Goal: Information Seeking & Learning: Find specific fact

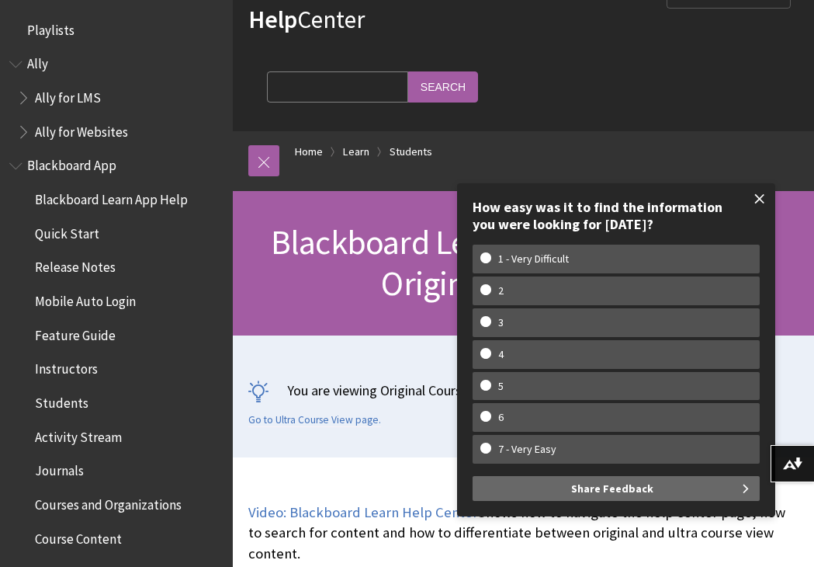
click at [758, 210] on span at bounding box center [760, 198] width 33 height 33
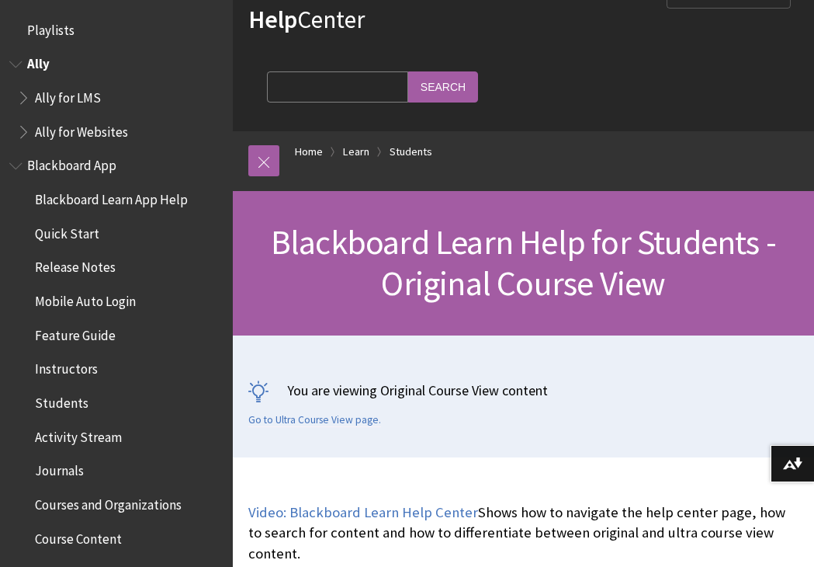
click at [76, 132] on span "Ally for Websites" at bounding box center [81, 129] width 93 height 21
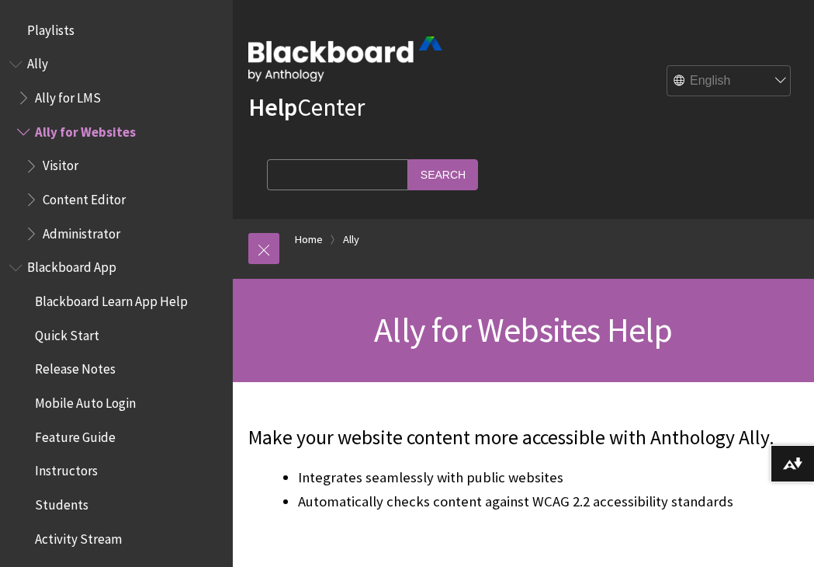
scroll to position [94, 0]
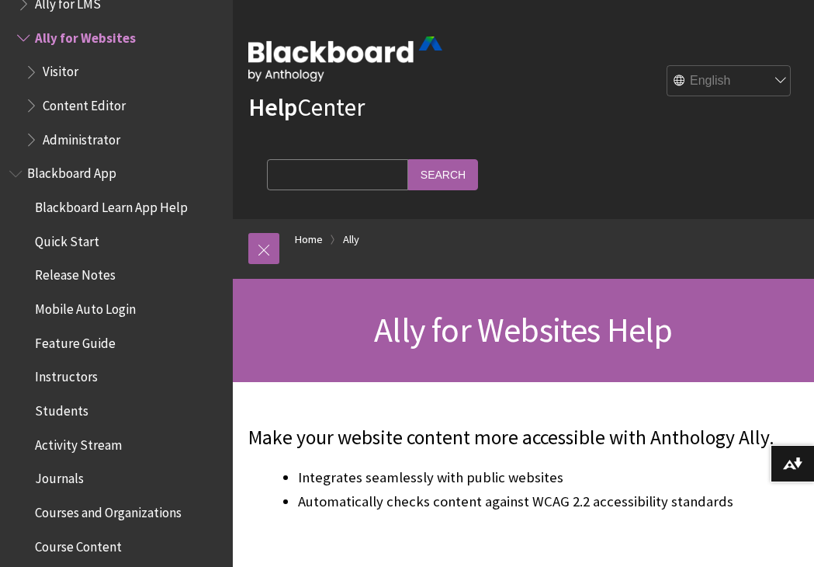
click at [79, 405] on span "Students" at bounding box center [62, 407] width 54 height 21
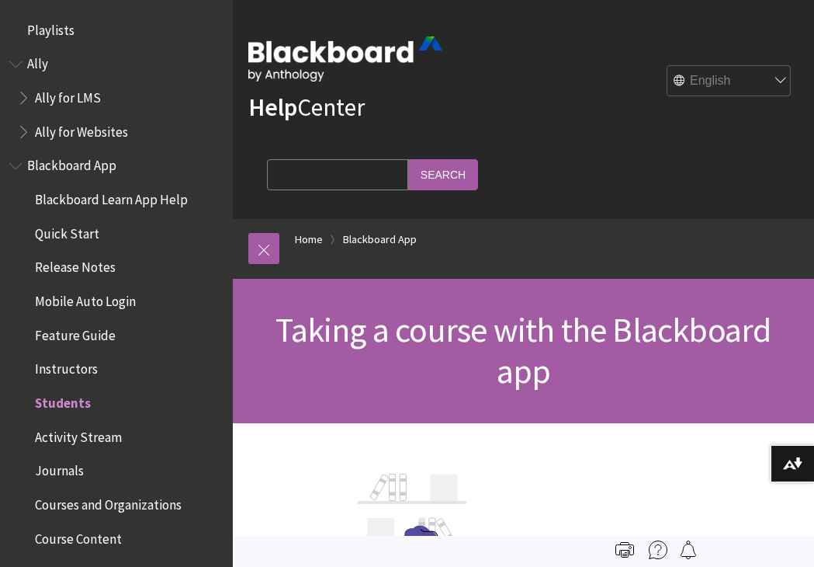
scroll to position [361, 0]
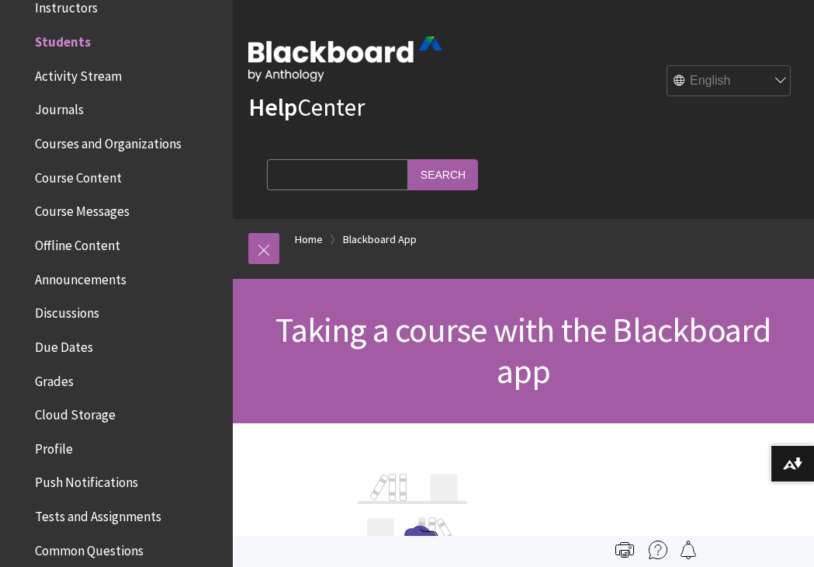
click at [343, 183] on input "Search Query" at bounding box center [337, 174] width 141 height 30
type input "powerpoint"
click at [428, 173] on input "Search" at bounding box center [443, 174] width 70 height 30
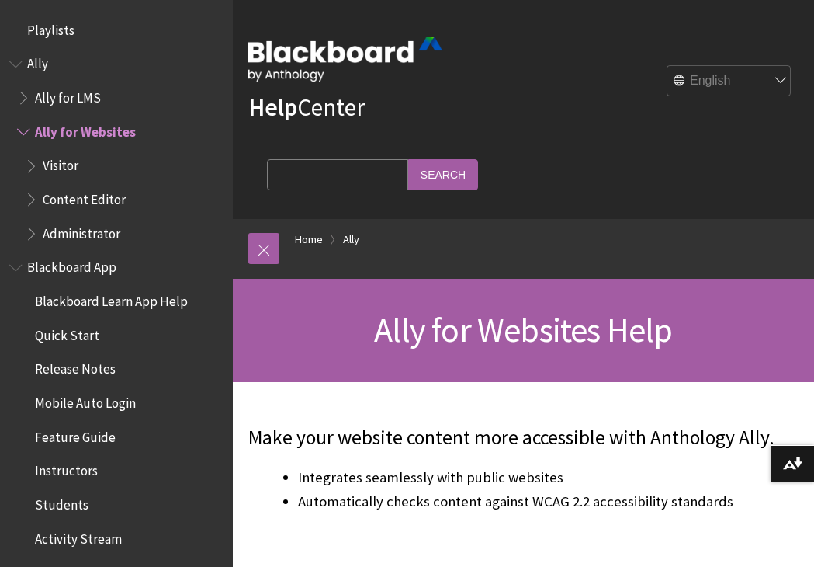
scroll to position [94, 0]
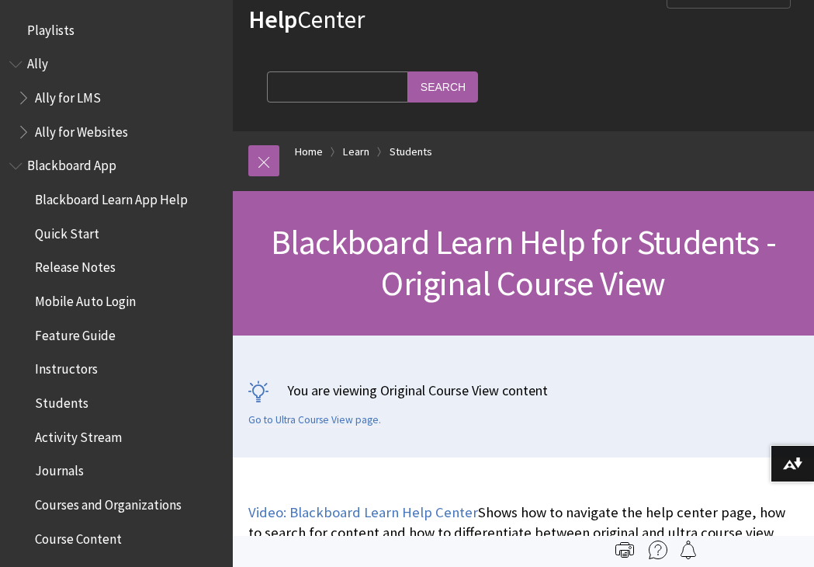
scroll to position [1806, 0]
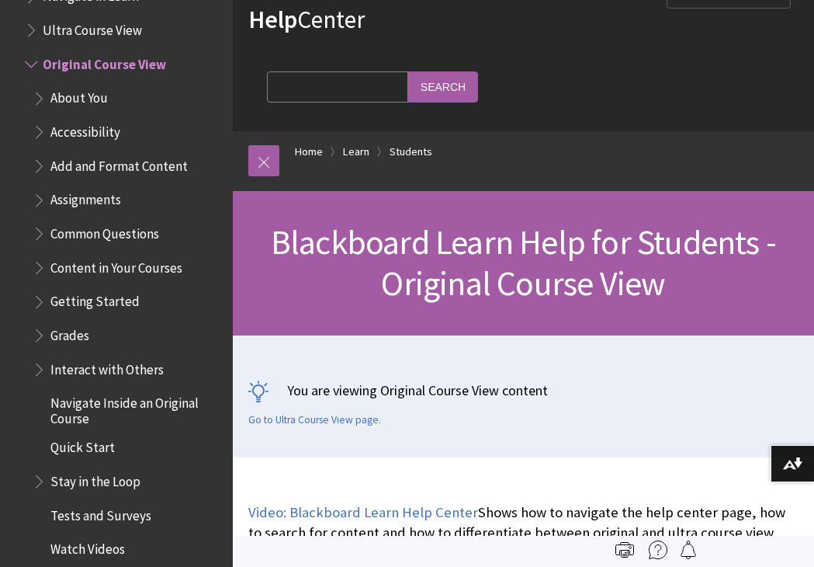
click at [315, 82] on input "Search Query" at bounding box center [337, 86] width 141 height 30
type input "powerpoint"
click at [428, 85] on input "Search" at bounding box center [443, 86] width 70 height 30
